Goal: Task Accomplishment & Management: Use online tool/utility

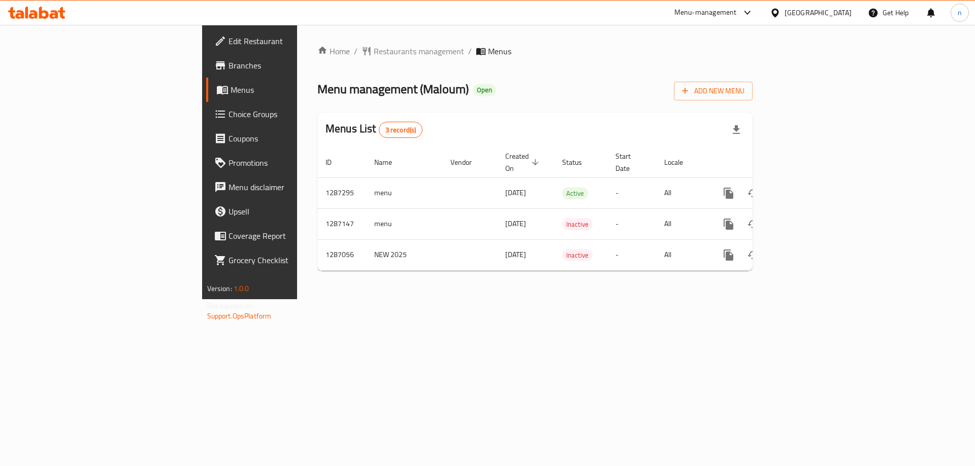
click at [52, 8] on icon at bounding box center [36, 13] width 57 height 12
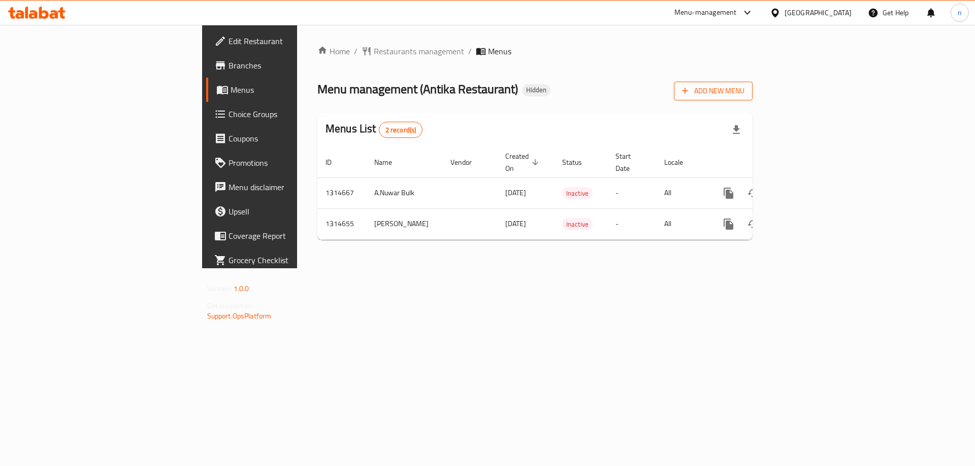
click at [744, 94] on span "Add New Menu" at bounding box center [713, 91] width 62 height 13
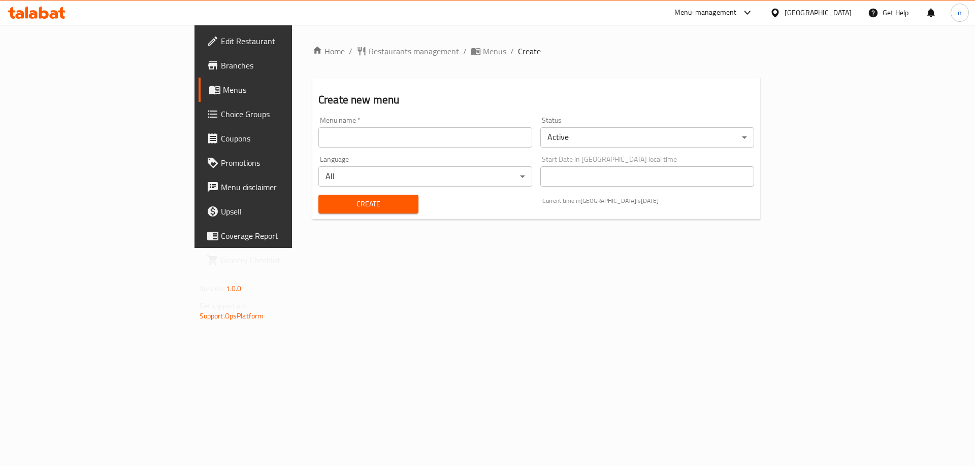
click at [444, 139] on input "text" at bounding box center [425, 137] width 214 height 20
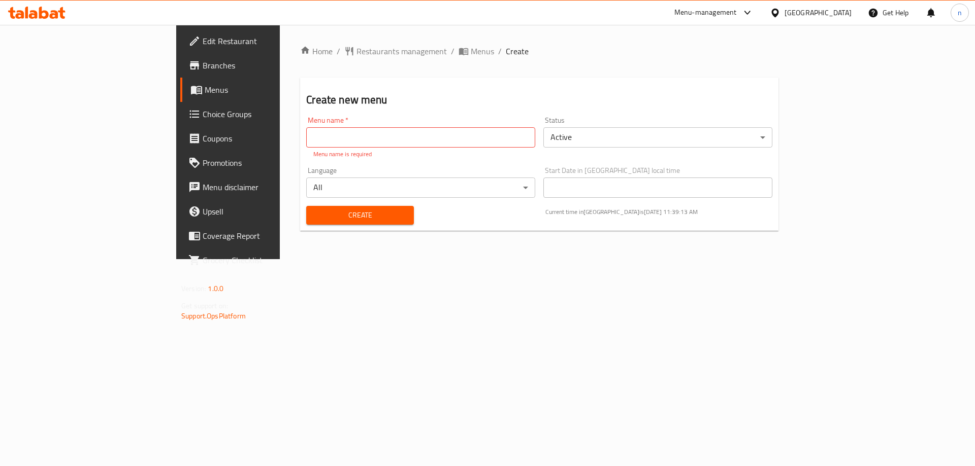
click at [636, 89] on div "Create new menu Menu name   * Menu name * Menu name is required Status Active ​…" at bounding box center [539, 154] width 478 height 153
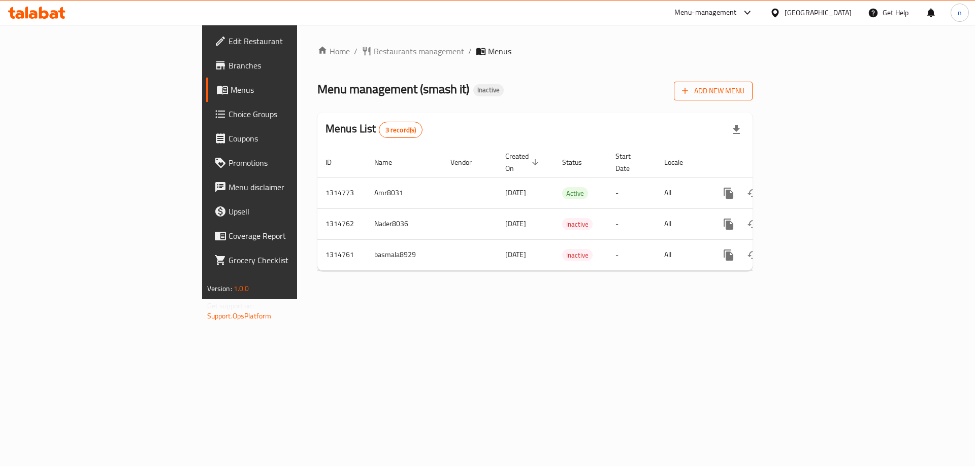
click at [744, 95] on span "Add New Menu" at bounding box center [713, 91] width 62 height 13
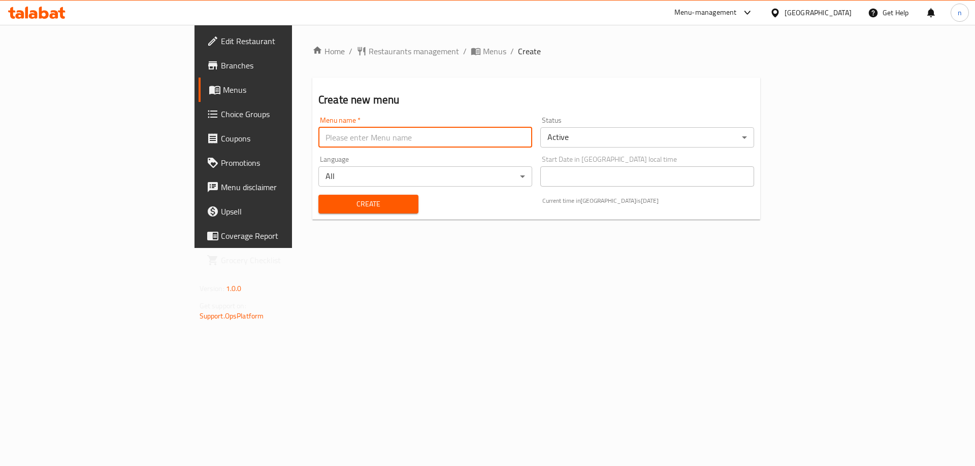
click at [318, 133] on input "text" at bounding box center [425, 137] width 214 height 20
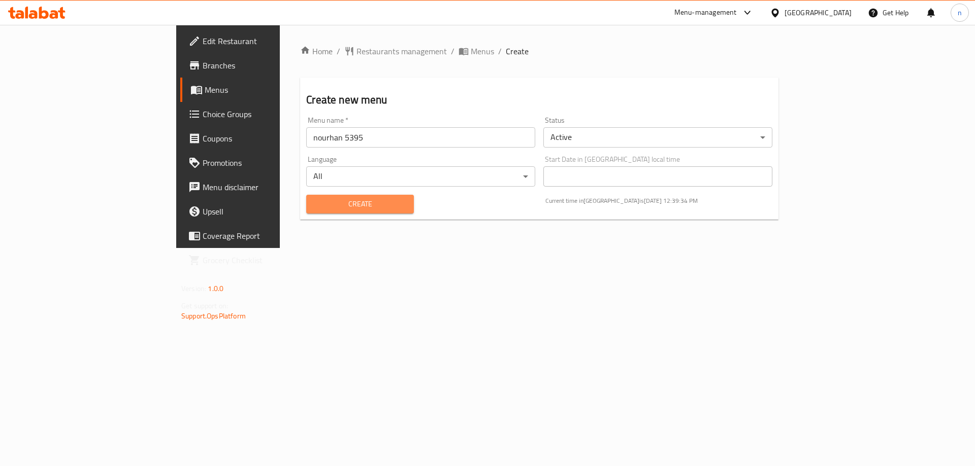
click at [314, 200] on span "Create" at bounding box center [359, 204] width 91 height 13
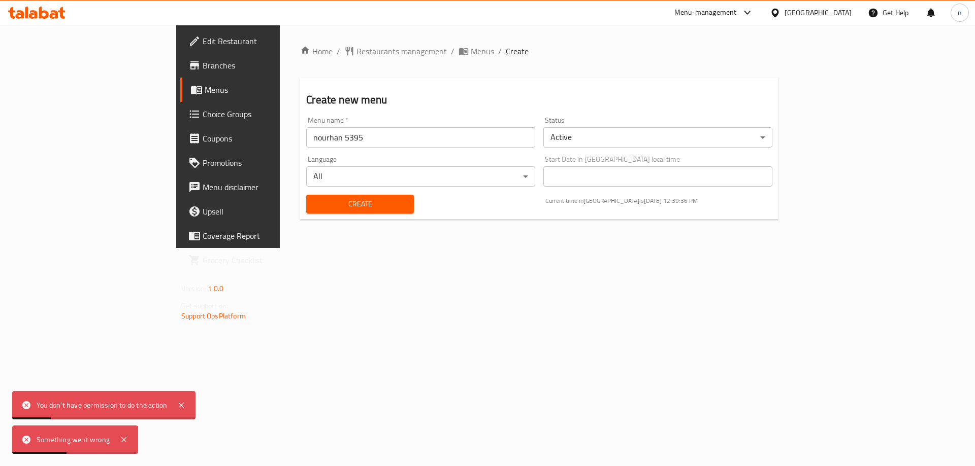
click at [306, 138] on input "nourhan 5395" at bounding box center [420, 137] width 229 height 20
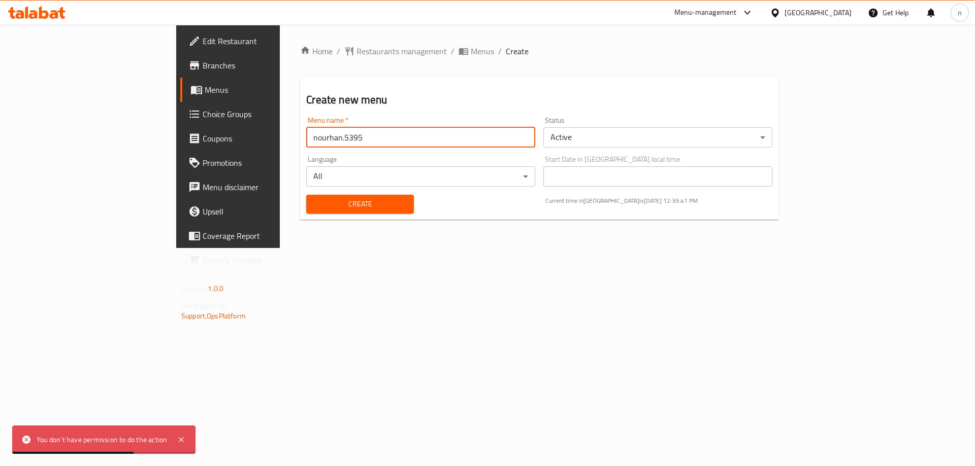
click at [306, 138] on input "nourhan.5395" at bounding box center [420, 137] width 229 height 20
type input "nourhan.5395"
click at [314, 203] on span "Create" at bounding box center [359, 204] width 91 height 13
